Goal: Check status: Check status

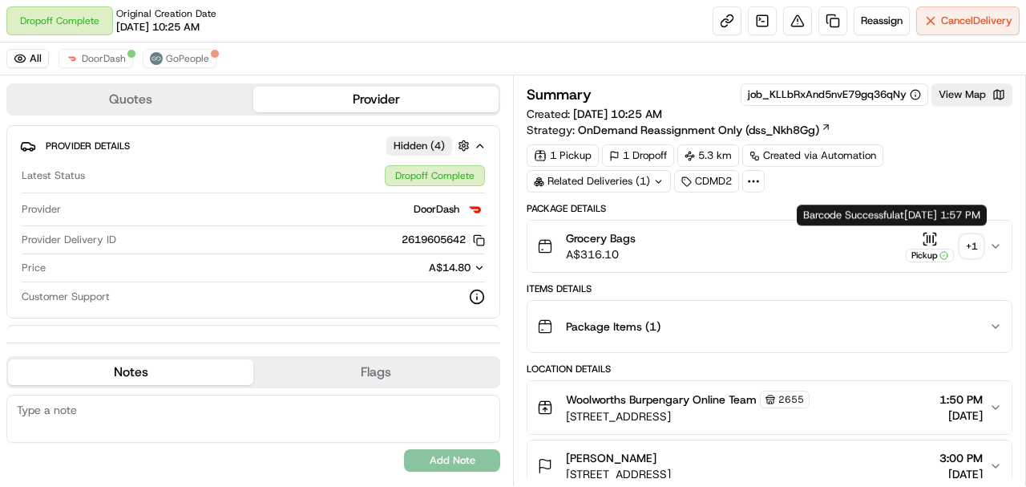
click at [971, 241] on div "+ 1" at bounding box center [971, 246] width 22 height 22
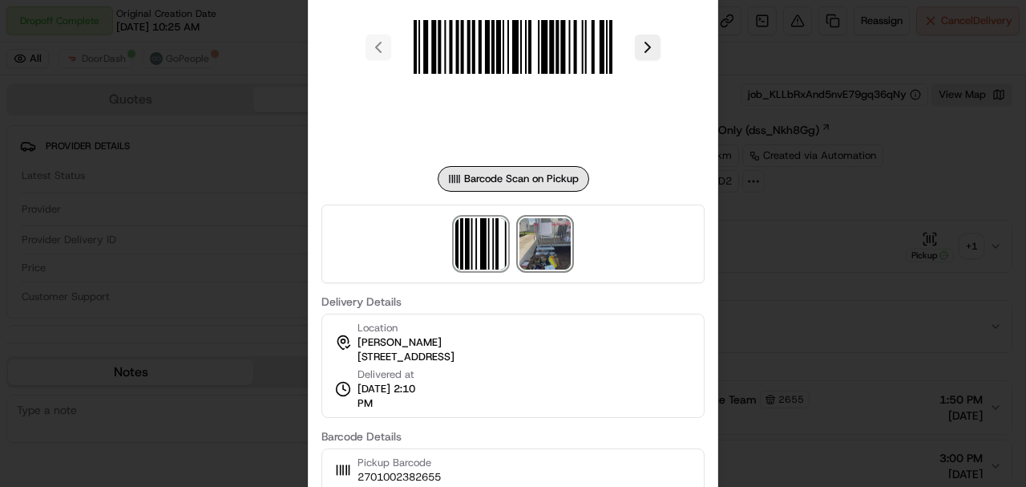
click at [553, 237] on img at bounding box center [544, 243] width 51 height 51
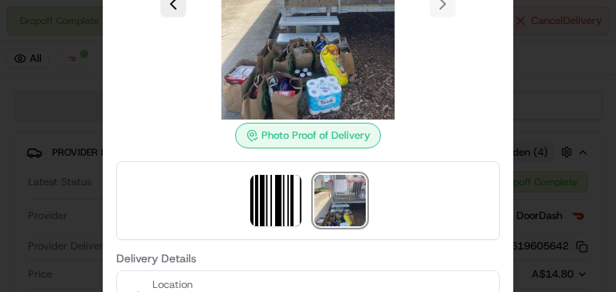
click at [42, 80] on div at bounding box center [308, 146] width 616 height 292
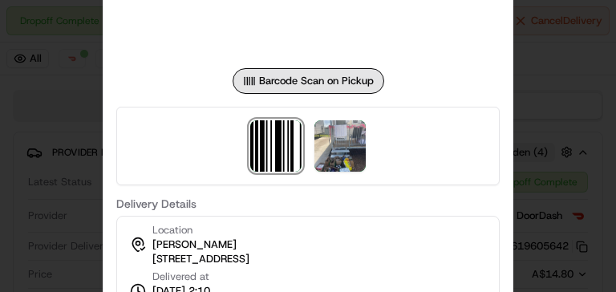
scroll to position [744, 0]
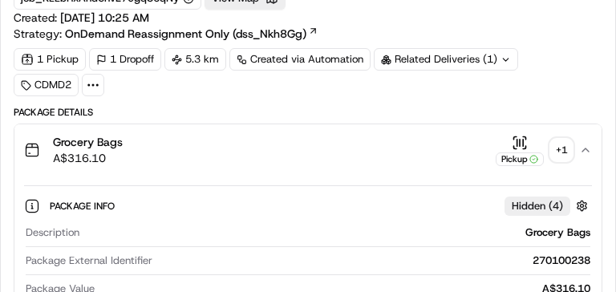
click at [561, 142] on div "+ 1" at bounding box center [561, 150] width 22 height 22
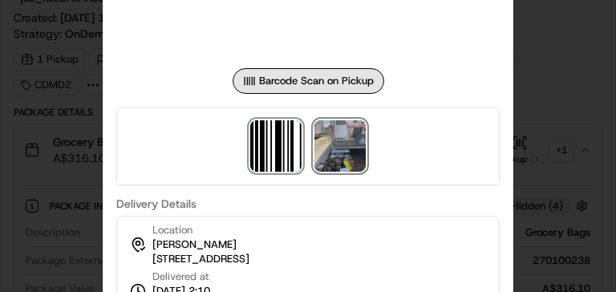
click at [360, 153] on img at bounding box center [339, 145] width 51 height 51
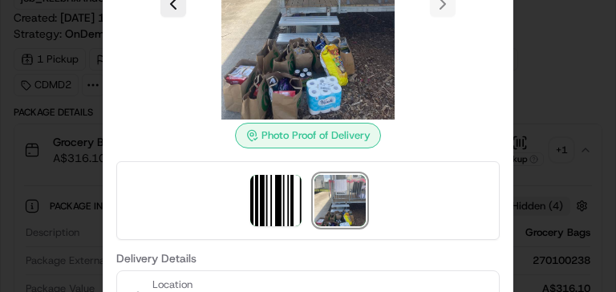
click at [20, 125] on div at bounding box center [308, 146] width 616 height 292
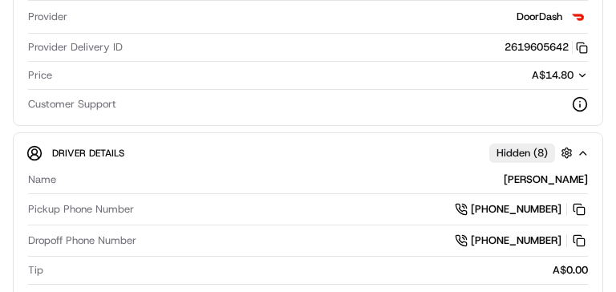
scroll to position [38, 0]
